Goal: Task Accomplishment & Management: Manage account settings

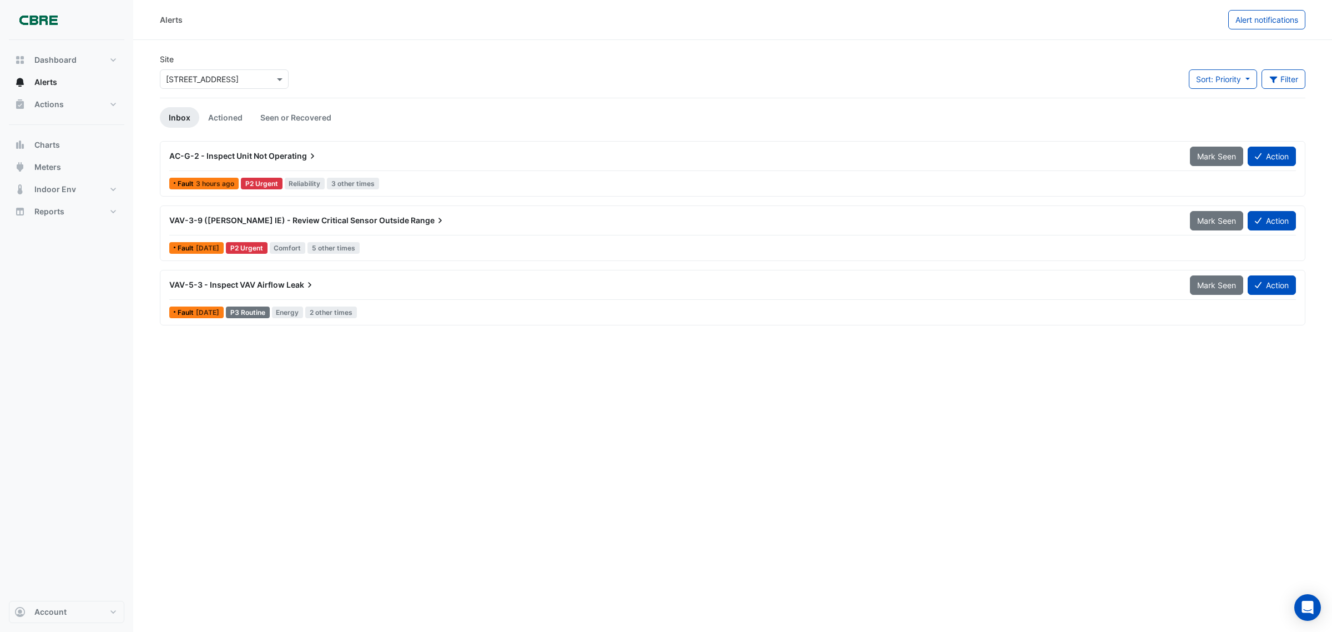
click at [266, 155] on div "AC-G-2 - Inspect Unit Not Operating" at bounding box center [672, 155] width 1007 height 11
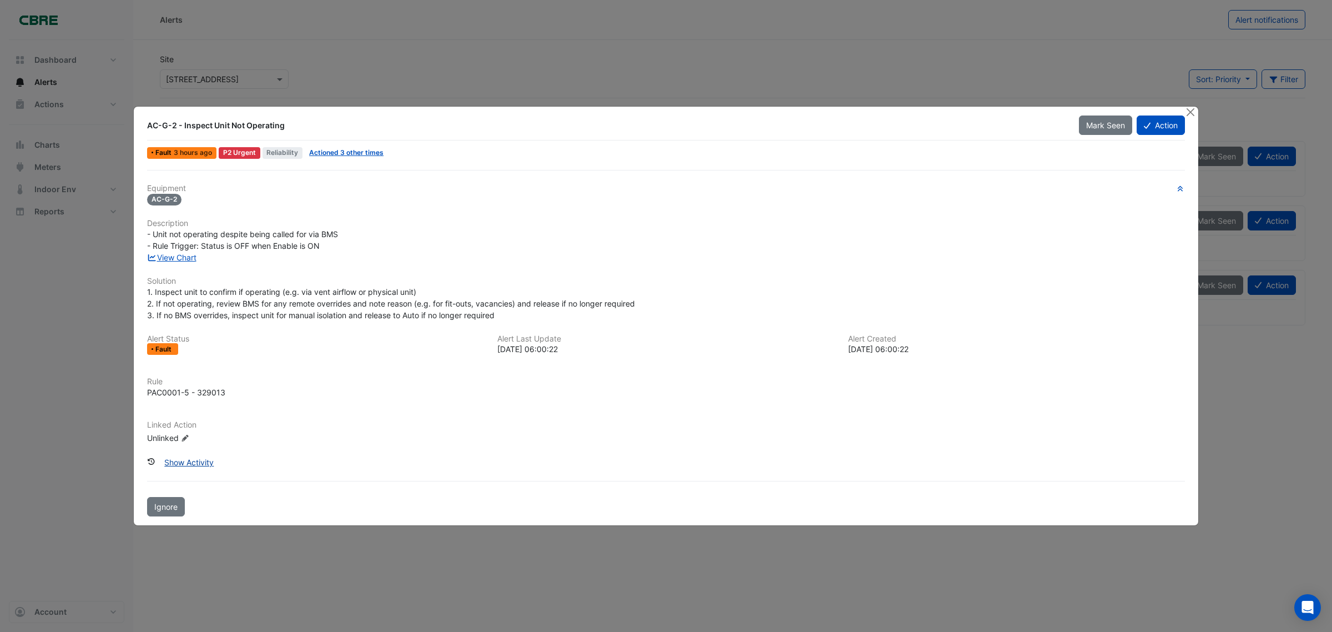
click at [201, 460] on button "Show Activity" at bounding box center [189, 461] width 64 height 19
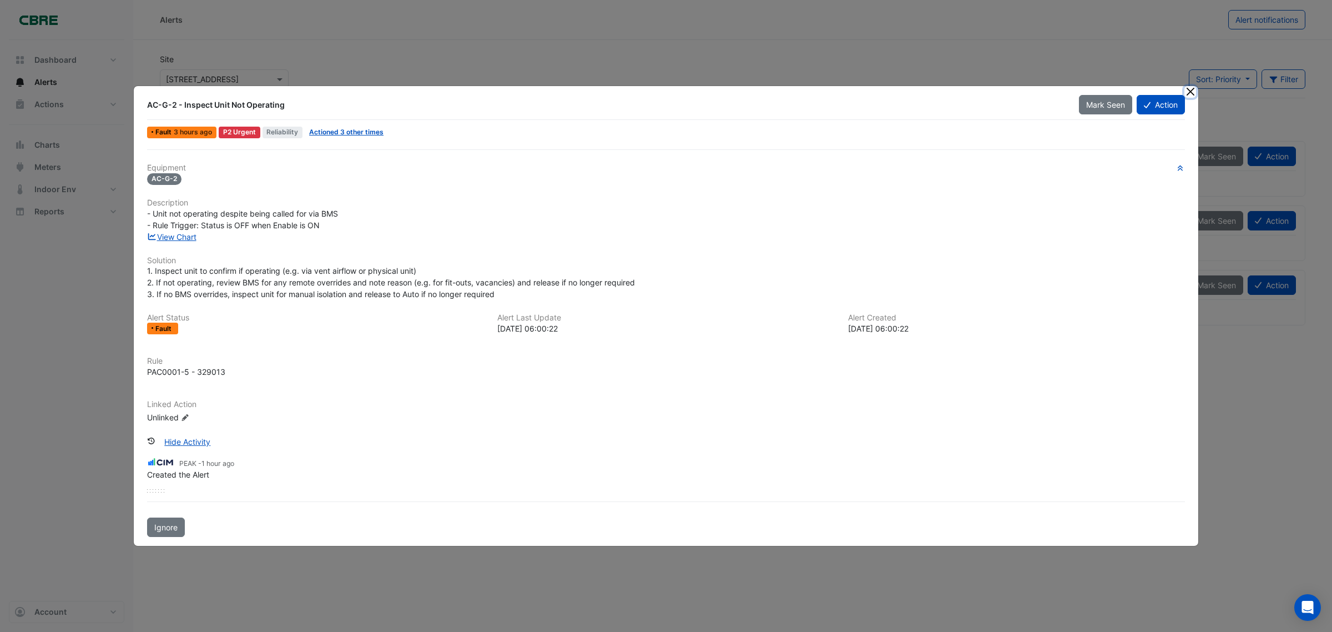
click at [1191, 95] on button "Close" at bounding box center [1191, 92] width 12 height 12
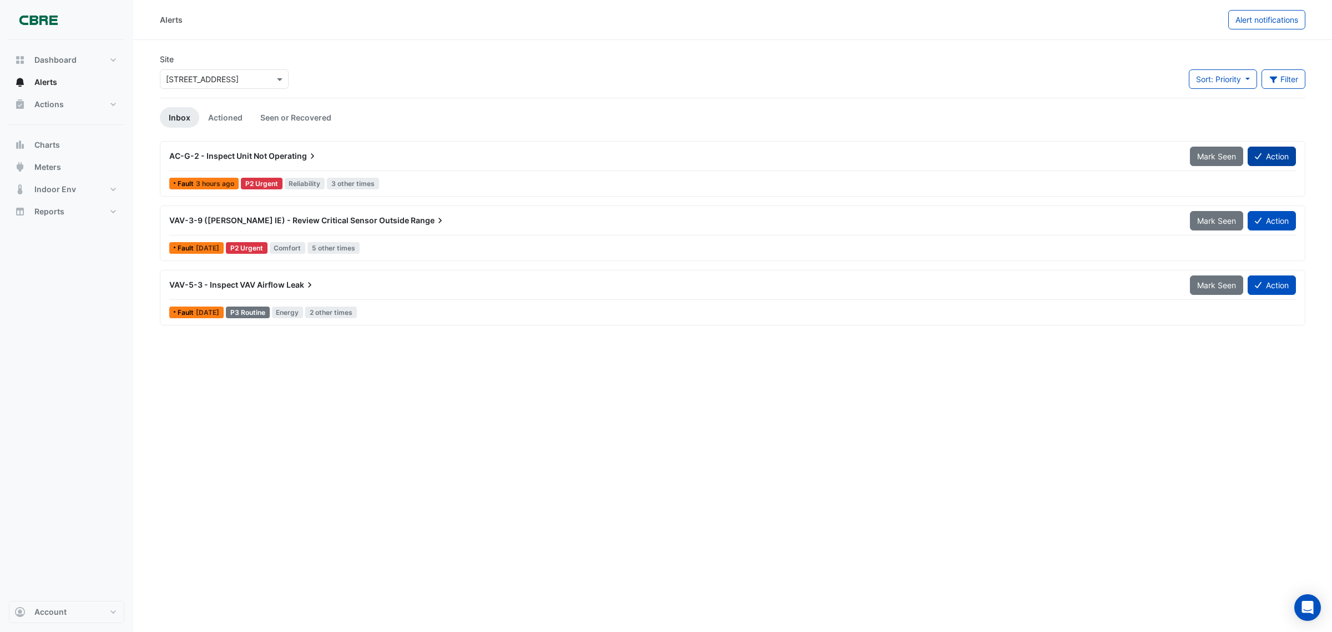
click at [1264, 153] on button "Action" at bounding box center [1272, 156] width 48 height 19
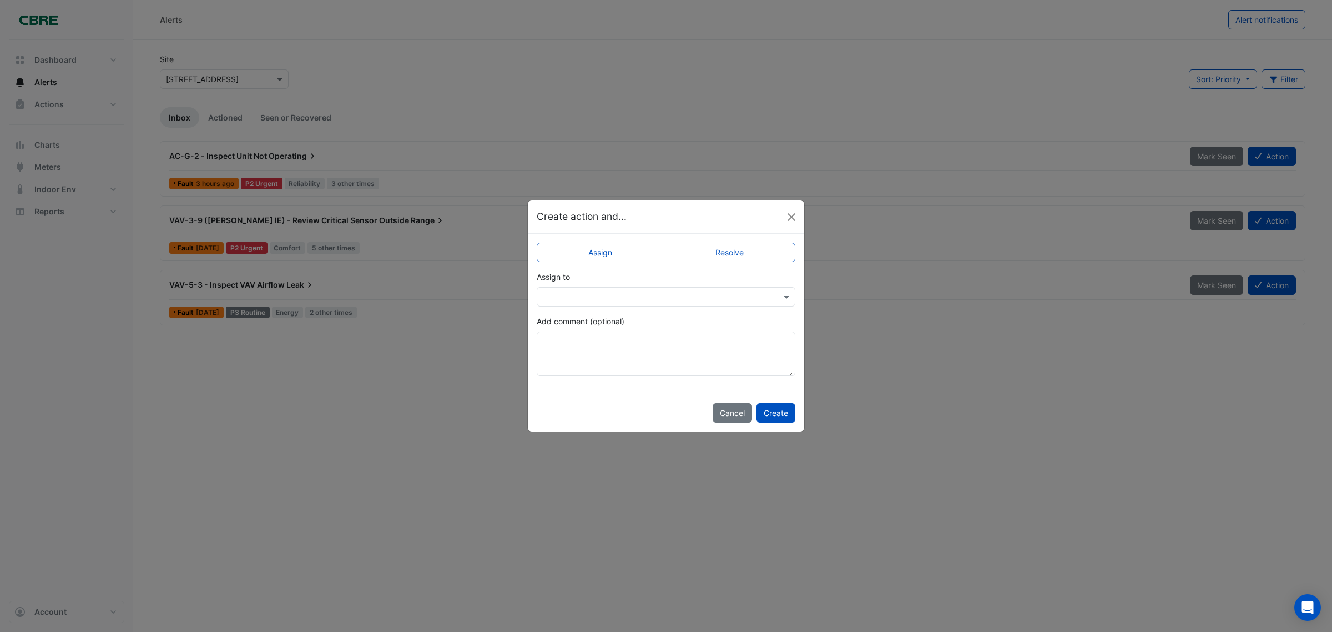
click at [703, 249] on label "Resolve" at bounding box center [730, 252] width 132 height 19
click at [773, 409] on button "Create" at bounding box center [776, 412] width 39 height 19
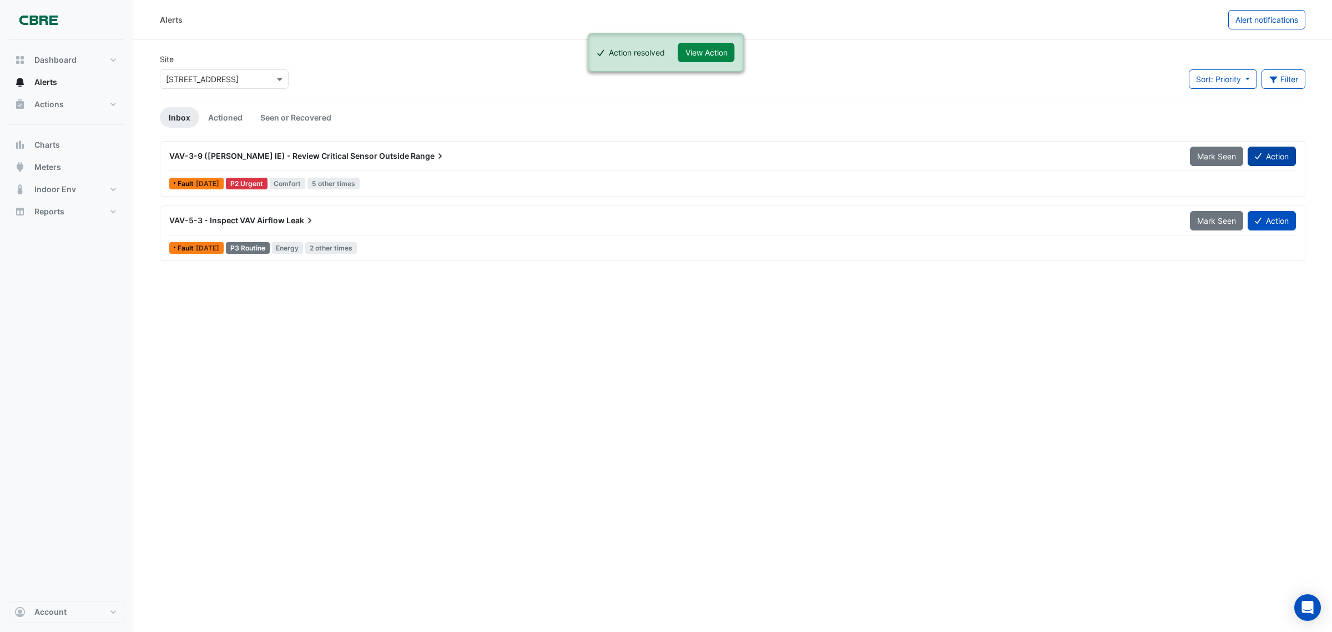
click at [1261, 154] on button "Action" at bounding box center [1272, 156] width 48 height 19
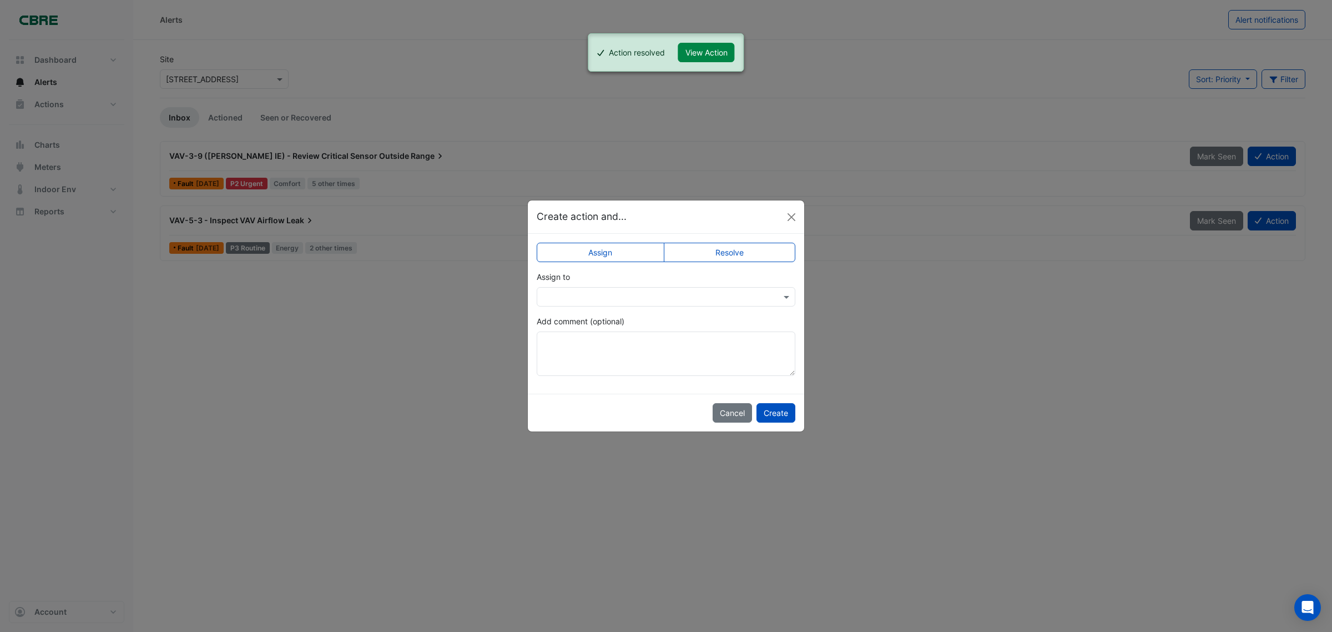
click at [747, 243] on label "Resolve" at bounding box center [730, 252] width 132 height 19
click at [775, 414] on button "Create" at bounding box center [776, 412] width 39 height 19
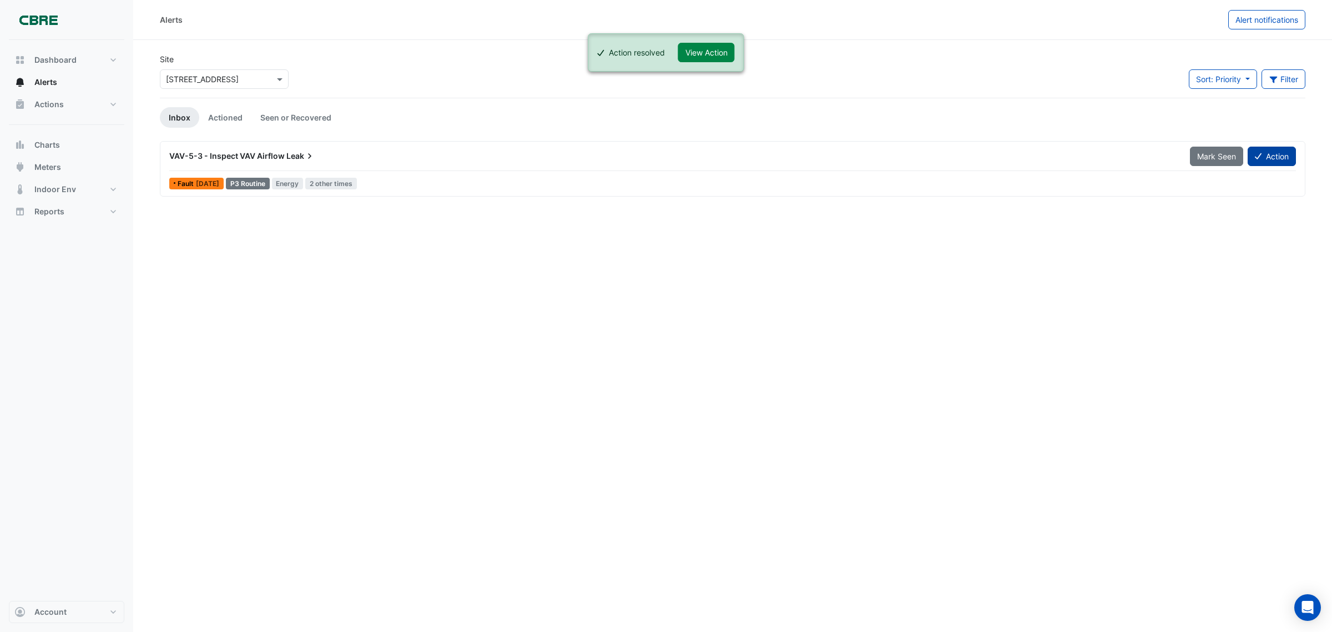
click at [1260, 159] on fa-icon at bounding box center [1258, 156] width 7 height 9
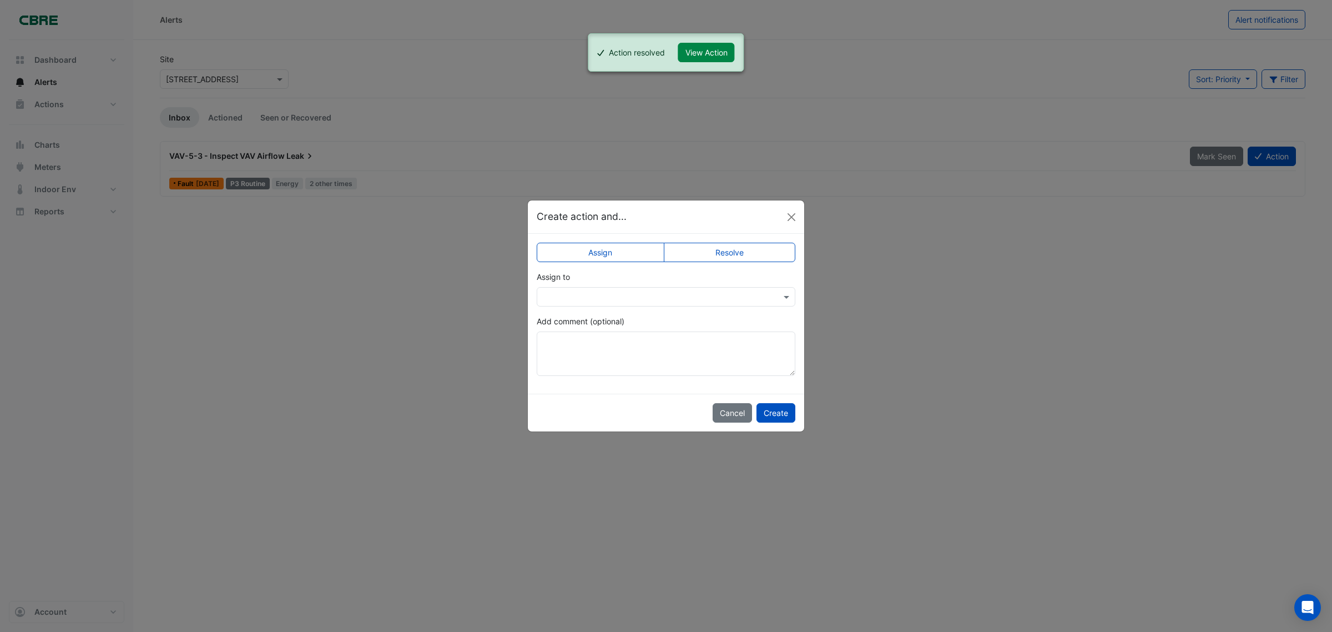
click at [702, 253] on label "Resolve" at bounding box center [730, 252] width 132 height 19
click at [680, 351] on textarea "Add comment (optional)" at bounding box center [666, 353] width 259 height 44
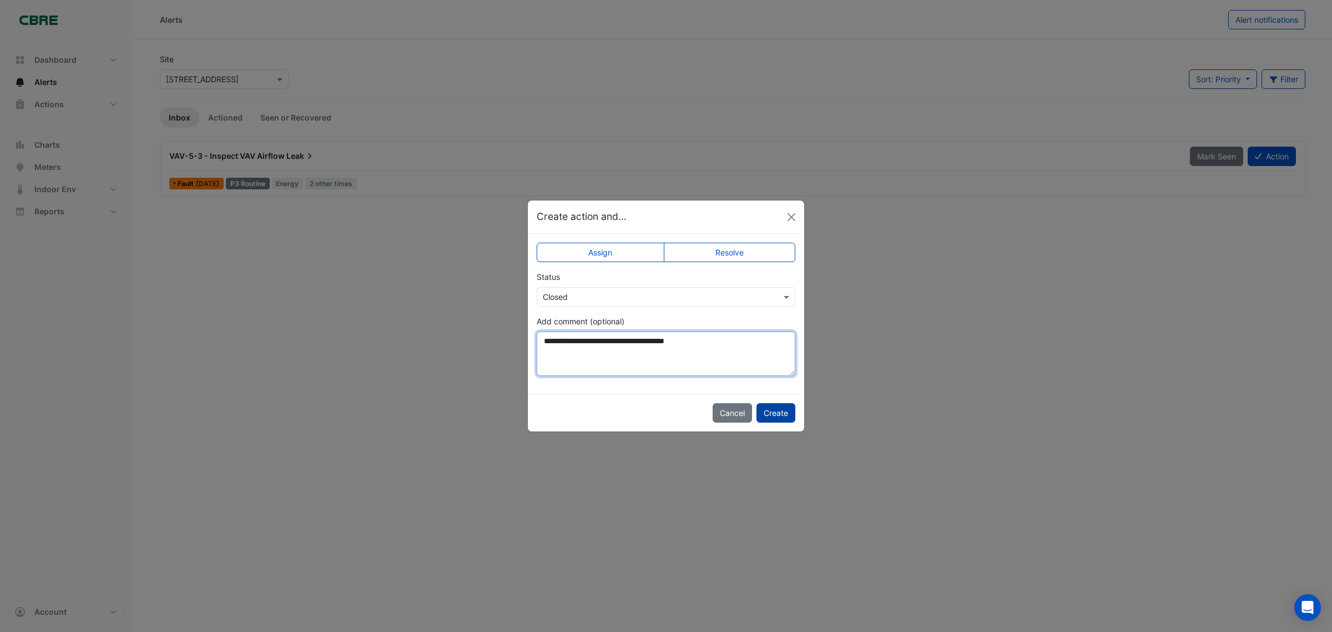
type textarea "**********"
click at [780, 411] on button "Create" at bounding box center [776, 412] width 39 height 19
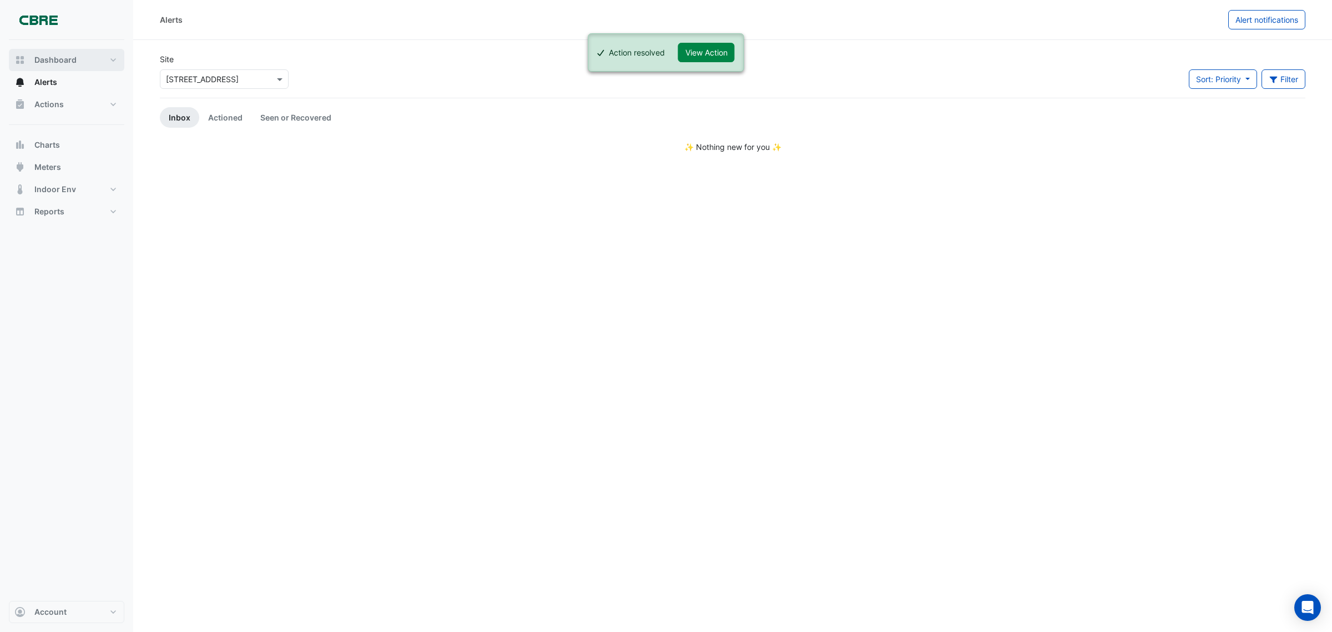
click at [53, 65] on span "Dashboard" at bounding box center [55, 59] width 42 height 11
select select "***"
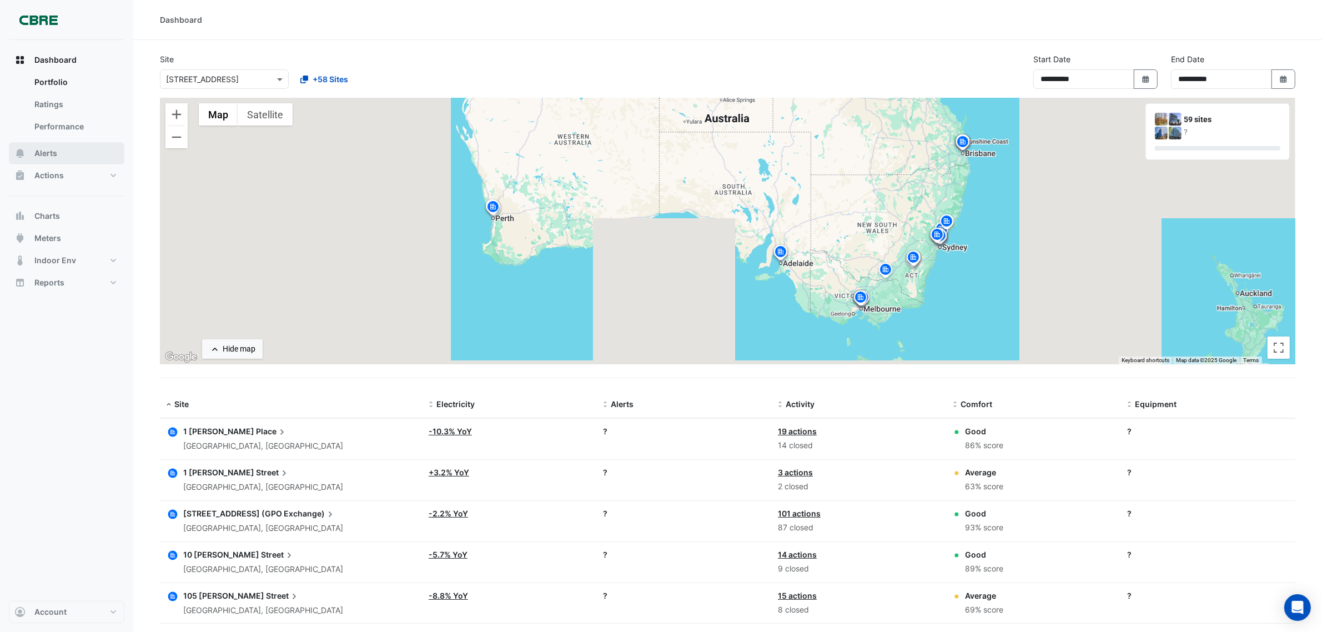
click at [54, 153] on span "Alerts" at bounding box center [45, 153] width 23 height 11
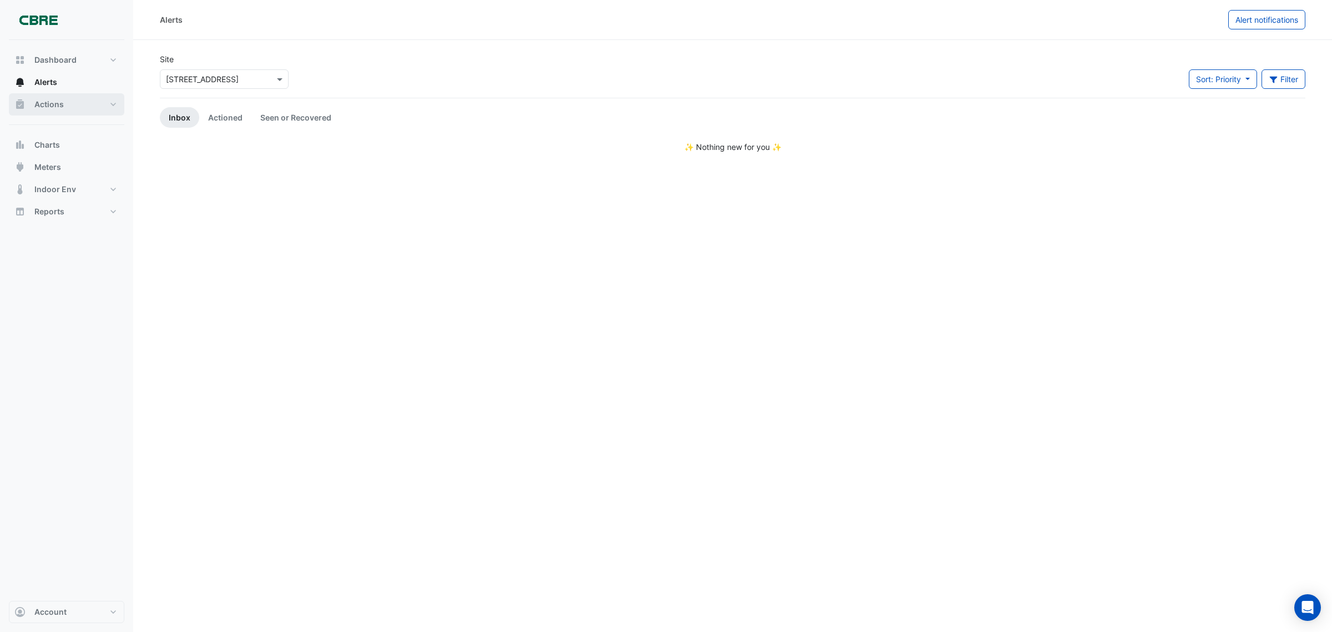
click at [62, 105] on span "Actions" at bounding box center [48, 104] width 29 height 11
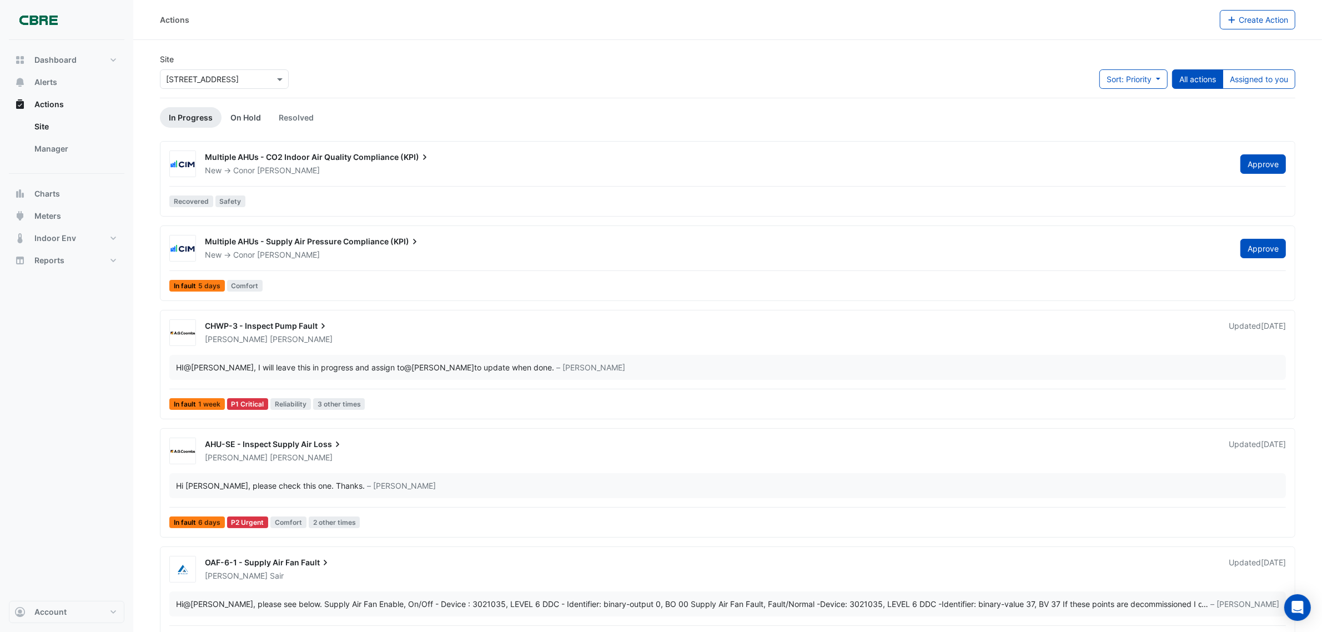
click at [241, 114] on link "On Hold" at bounding box center [245, 117] width 48 height 21
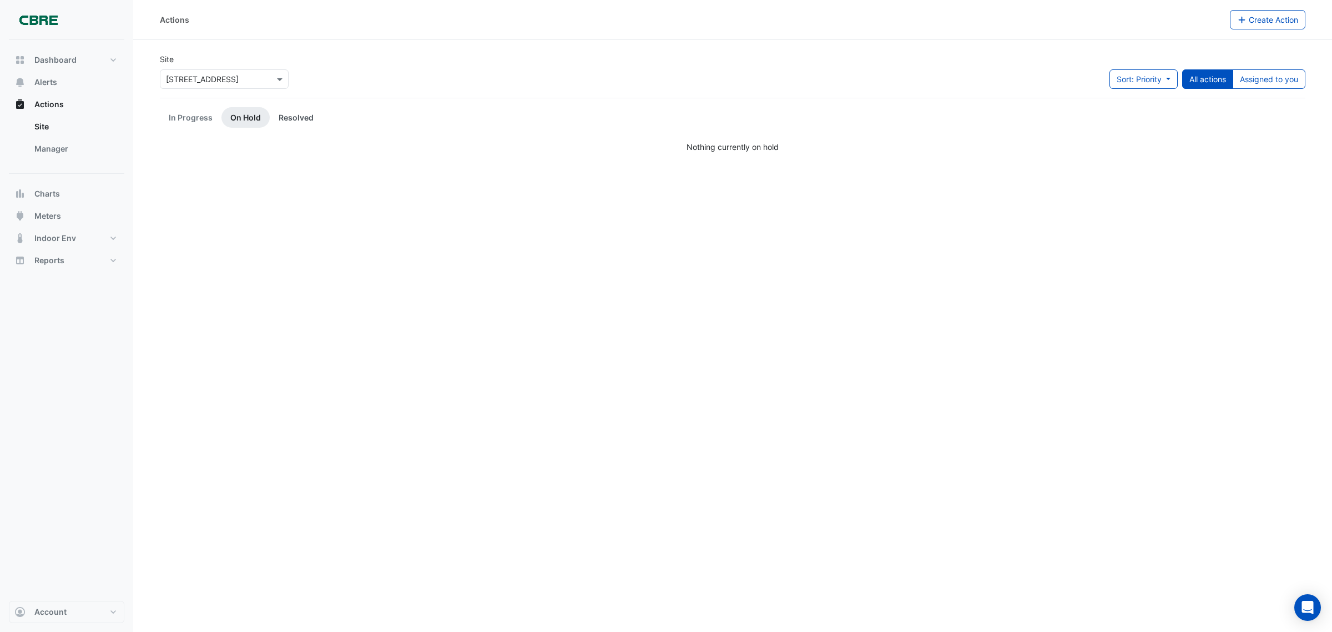
click at [289, 120] on link "Resolved" at bounding box center [296, 117] width 53 height 21
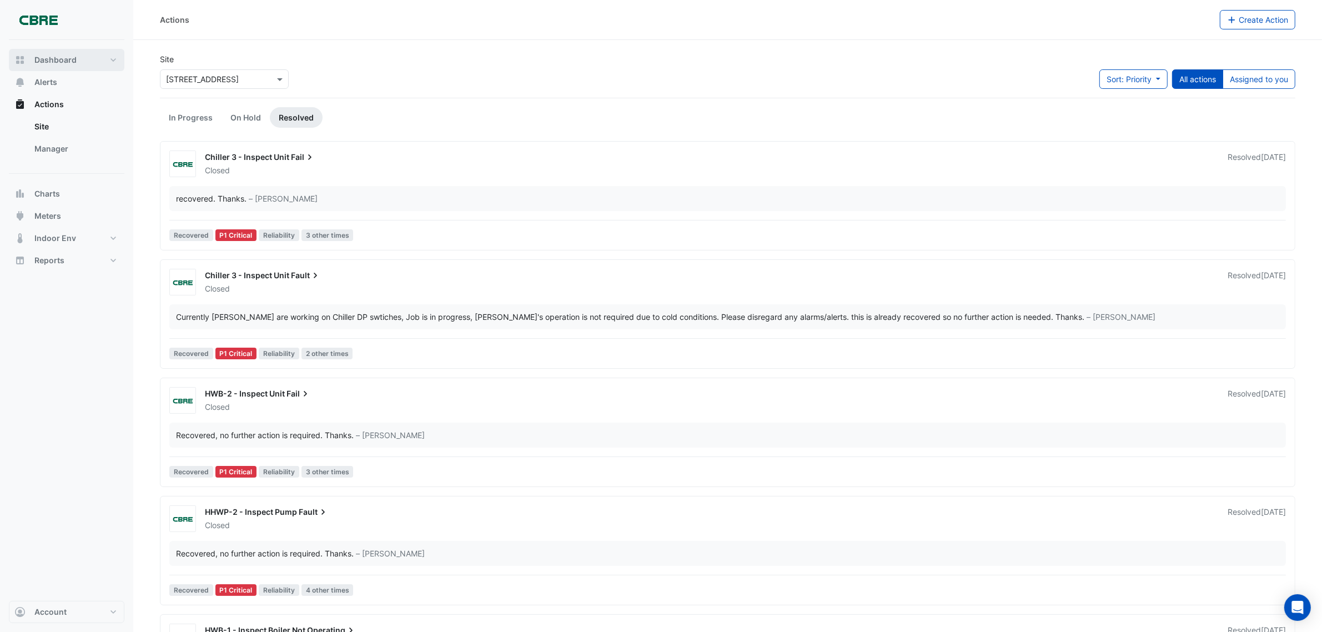
click at [59, 64] on span "Dashboard" at bounding box center [55, 59] width 42 height 11
select select "***"
